Goal: Task Accomplishment & Management: Manage account settings

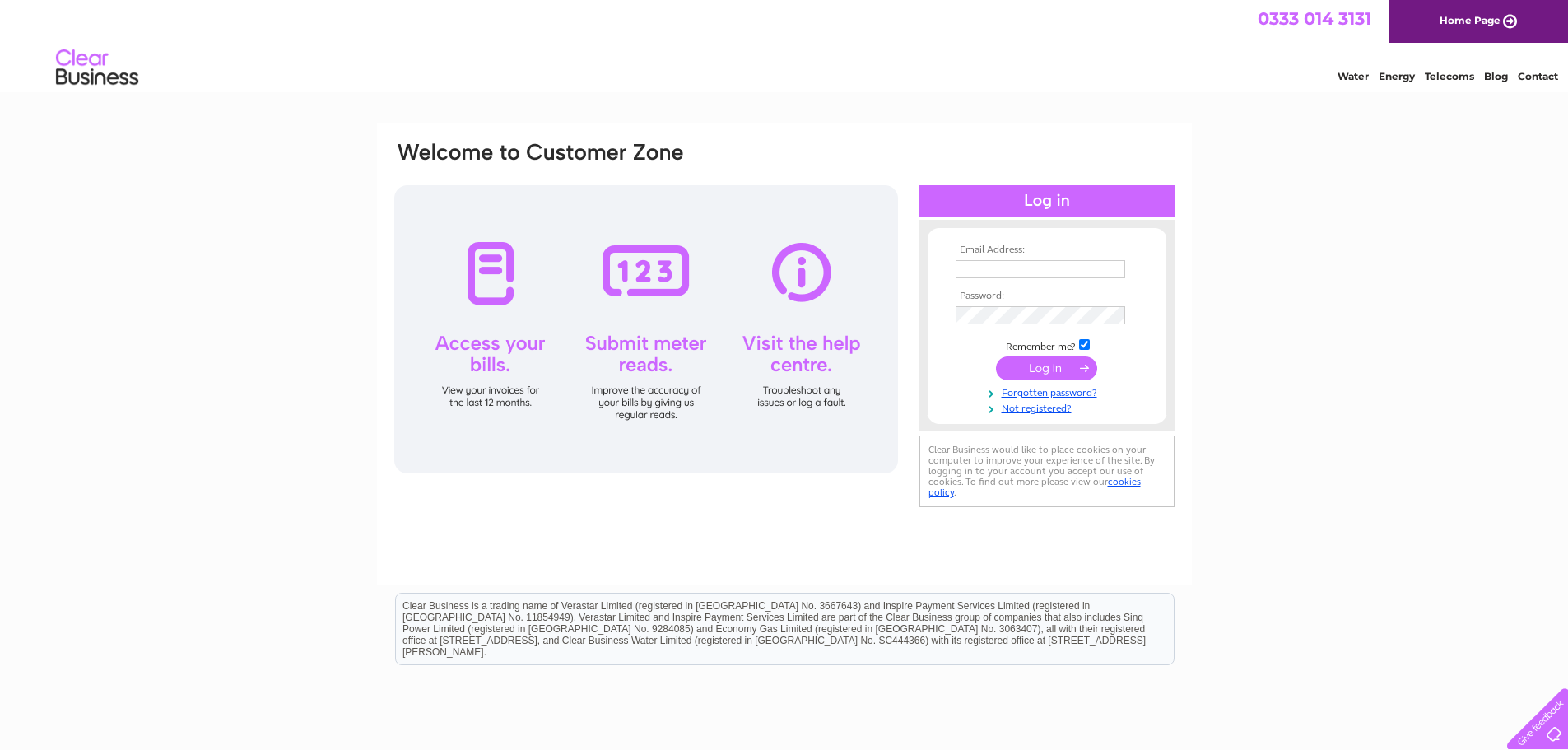
type input "enquiries@sbasltd.co.uk"
click at [1065, 374] on input "submit" at bounding box center [1045, 367] width 101 height 23
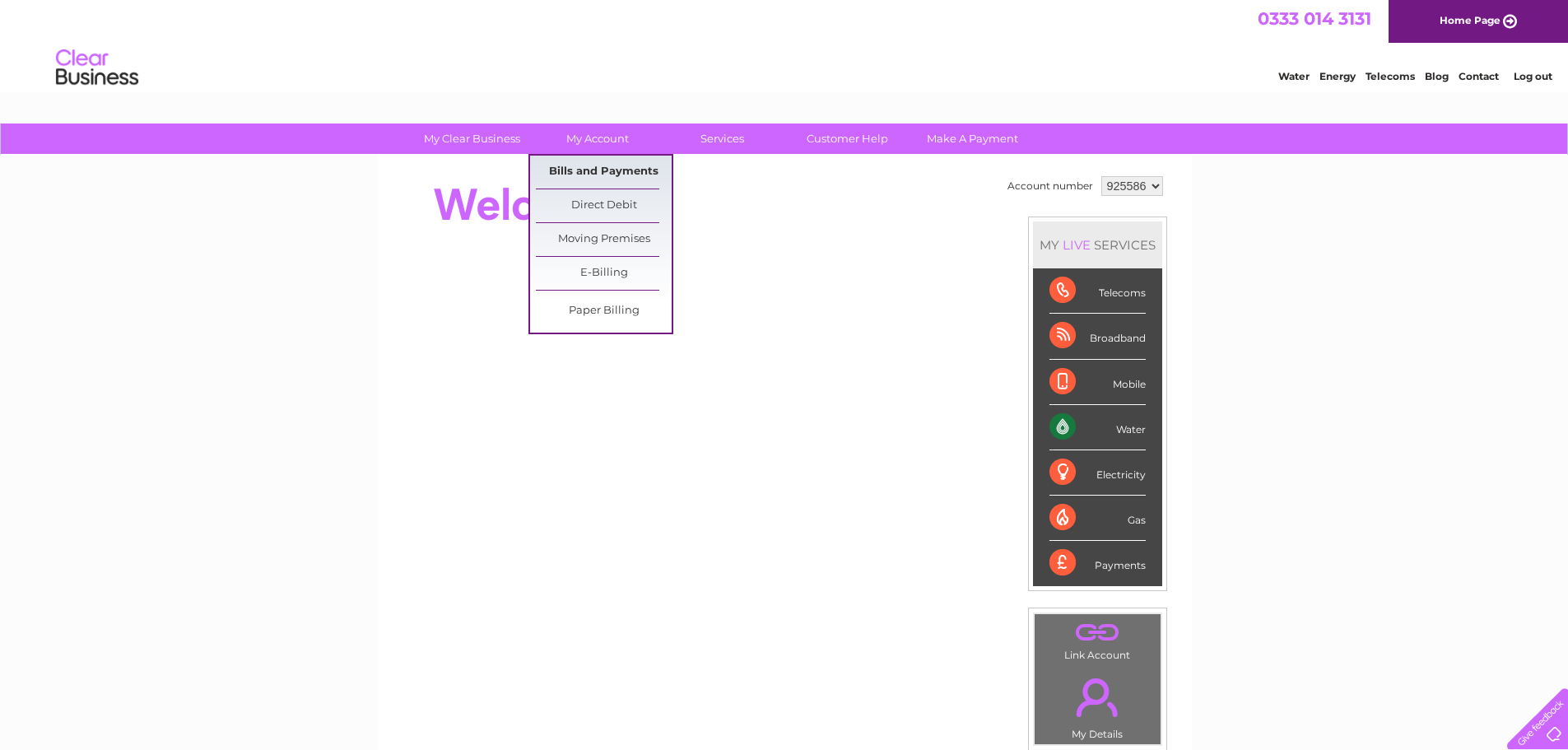
click at [594, 161] on link "Bills and Payments" at bounding box center [603, 172] width 135 height 33
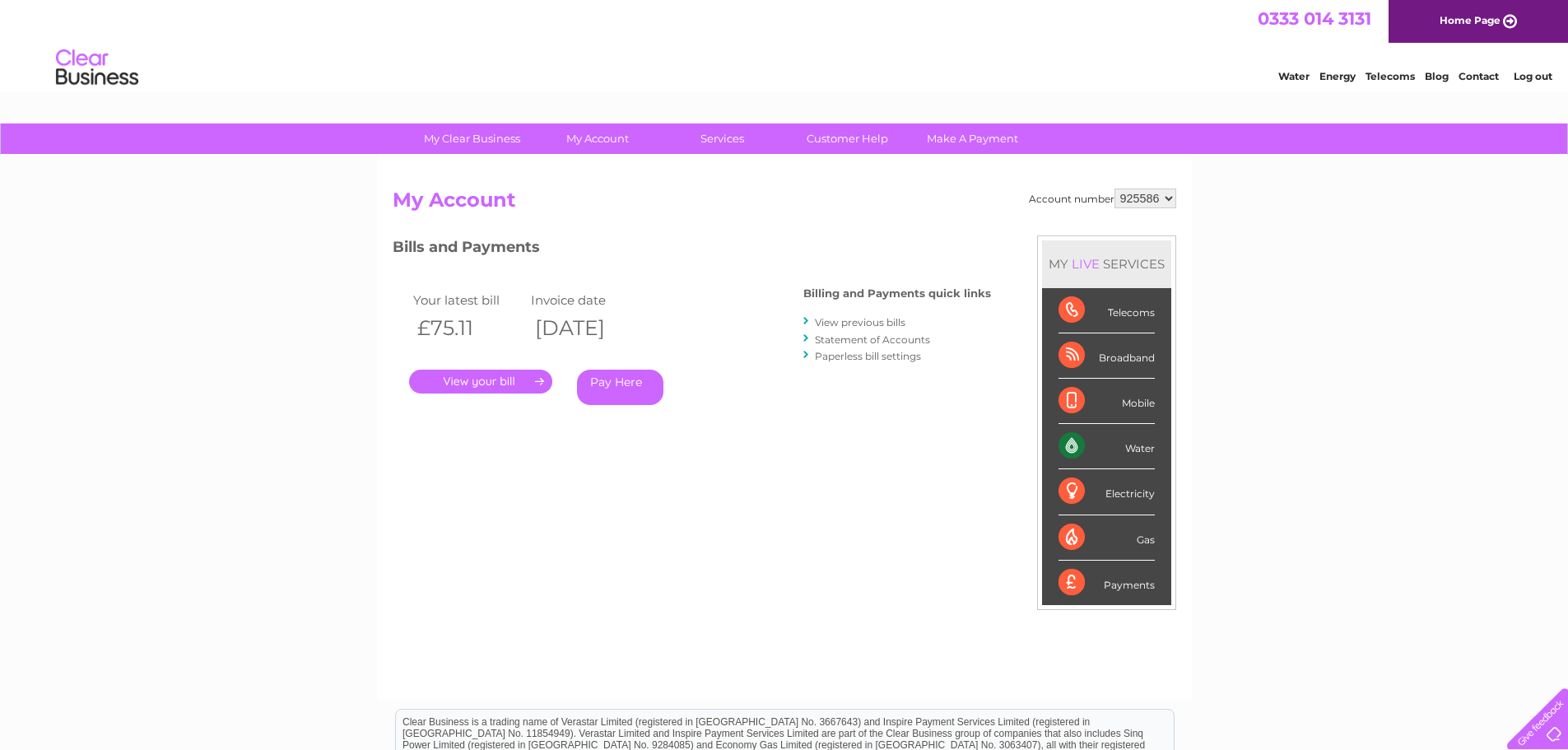
click at [521, 380] on link "." at bounding box center [481, 381] width 144 height 24
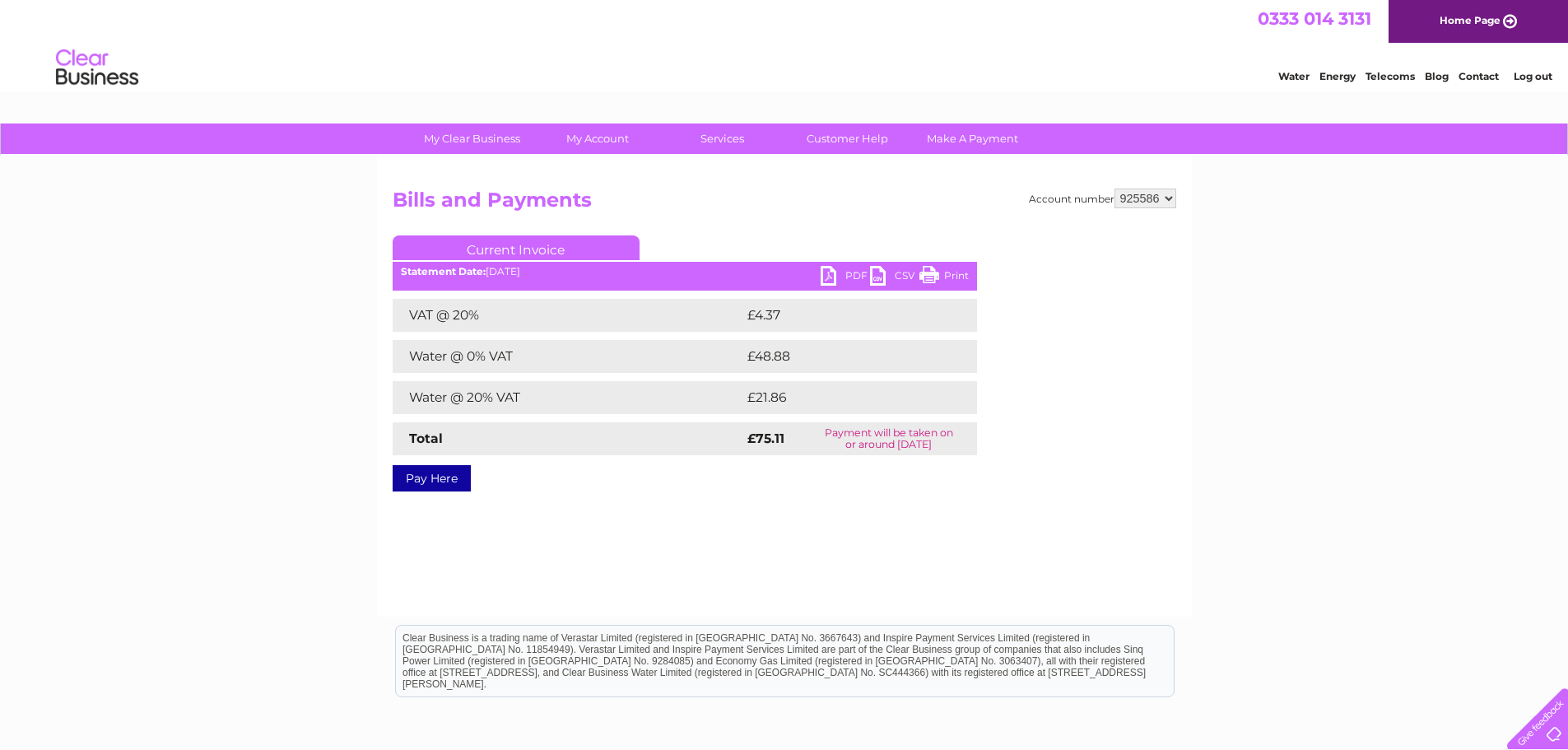
click at [830, 267] on link "PDF" at bounding box center [845, 277] width 49 height 24
